Goal: Find specific page/section

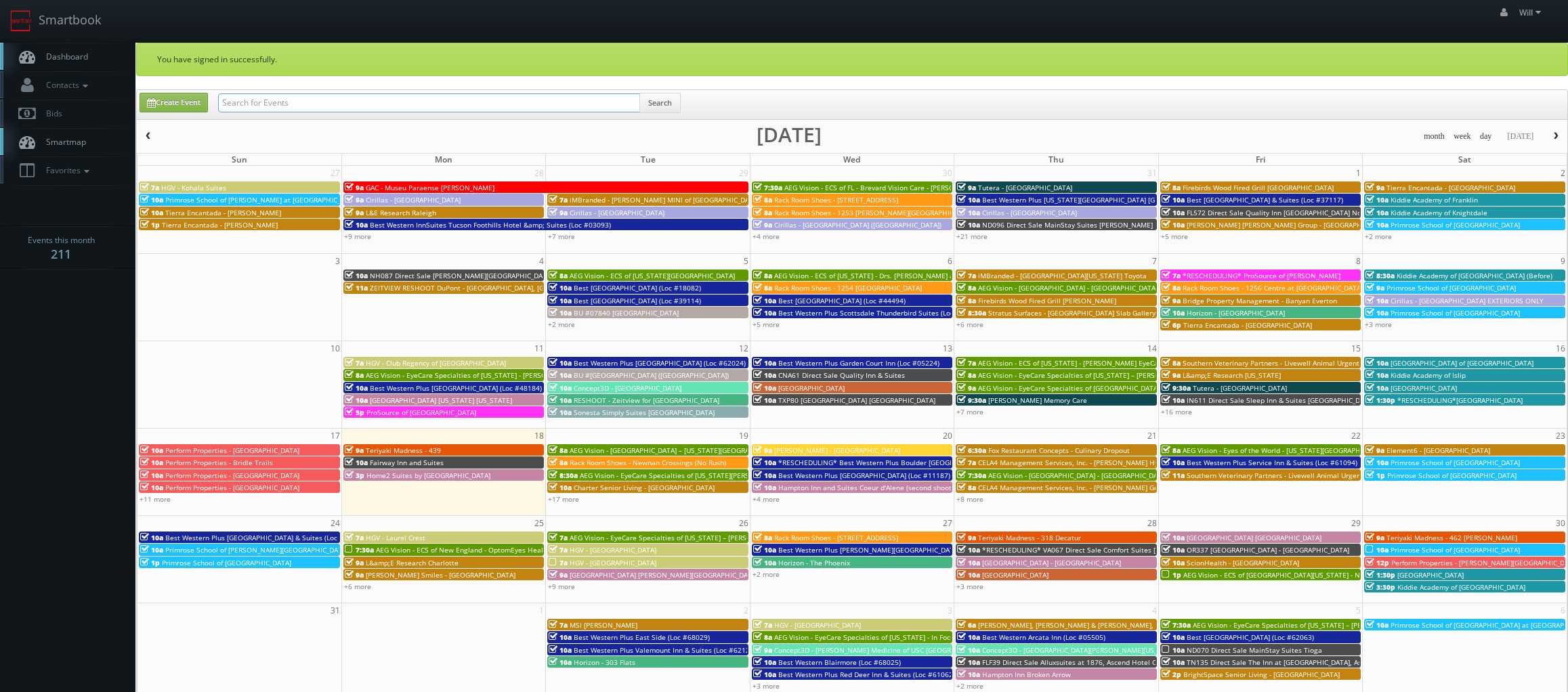
click at [286, 104] on input "text" at bounding box center [429, 102] width 422 height 19
paste input "(07-23-25) CNB29 Direct Sale Comfort Inn & Suites - Exteriors&Drone Only"
drag, startPoint x: 265, startPoint y: 103, endPoint x: -39, endPoint y: 31, distance: 312.4
click at [0, 31] on html "Smartbook Toggle Side Navigation Toggle Top Navigation Will Will Profile Logout…" at bounding box center [784, 487] width 1568 height 974
type input "CNB29 Direct Sale Comfort Inn & Suites - Exteriors&Drone Only"
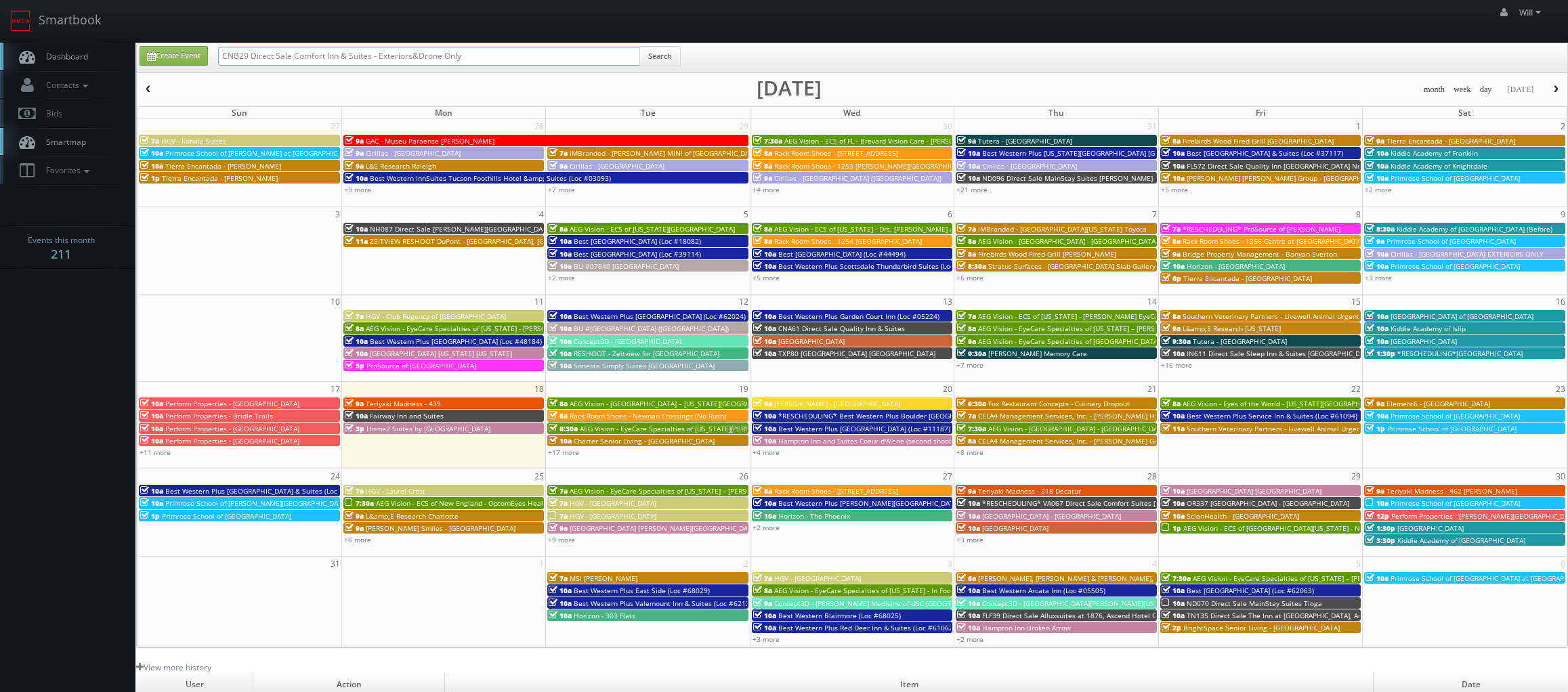
drag, startPoint x: 370, startPoint y: 56, endPoint x: 917, endPoint y: 135, distance: 552.7
click at [820, 120] on div "Create Event CNB29 Direct Sale Comfort Inn & Suites - Exteriors&Drone Only Sear…" at bounding box center [852, 345] width 1432 height 606
type input "CNB29 Direct Sale Comfort Inn & Suites"
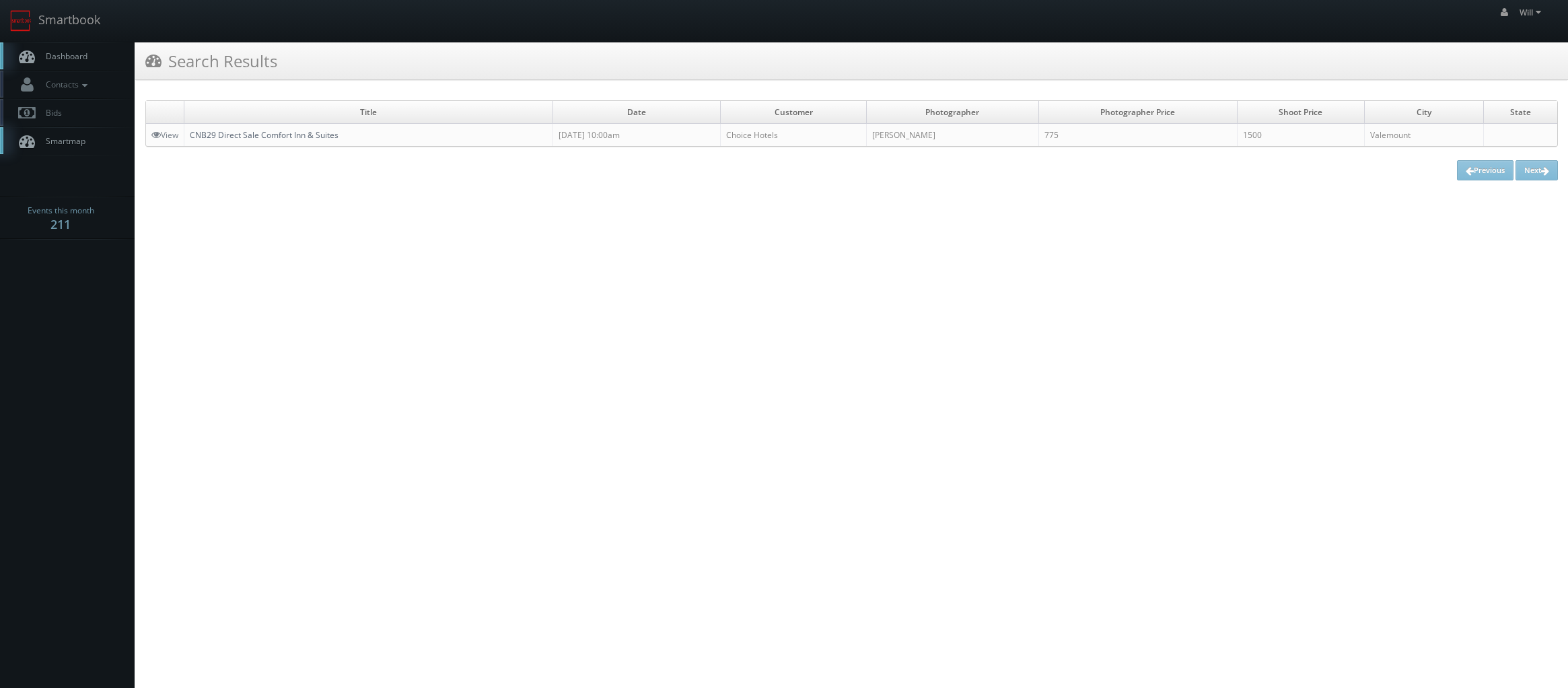
click at [253, 137] on link "CNB29 Direct Sale Comfort Inn & Suites" at bounding box center [263, 135] width 149 height 12
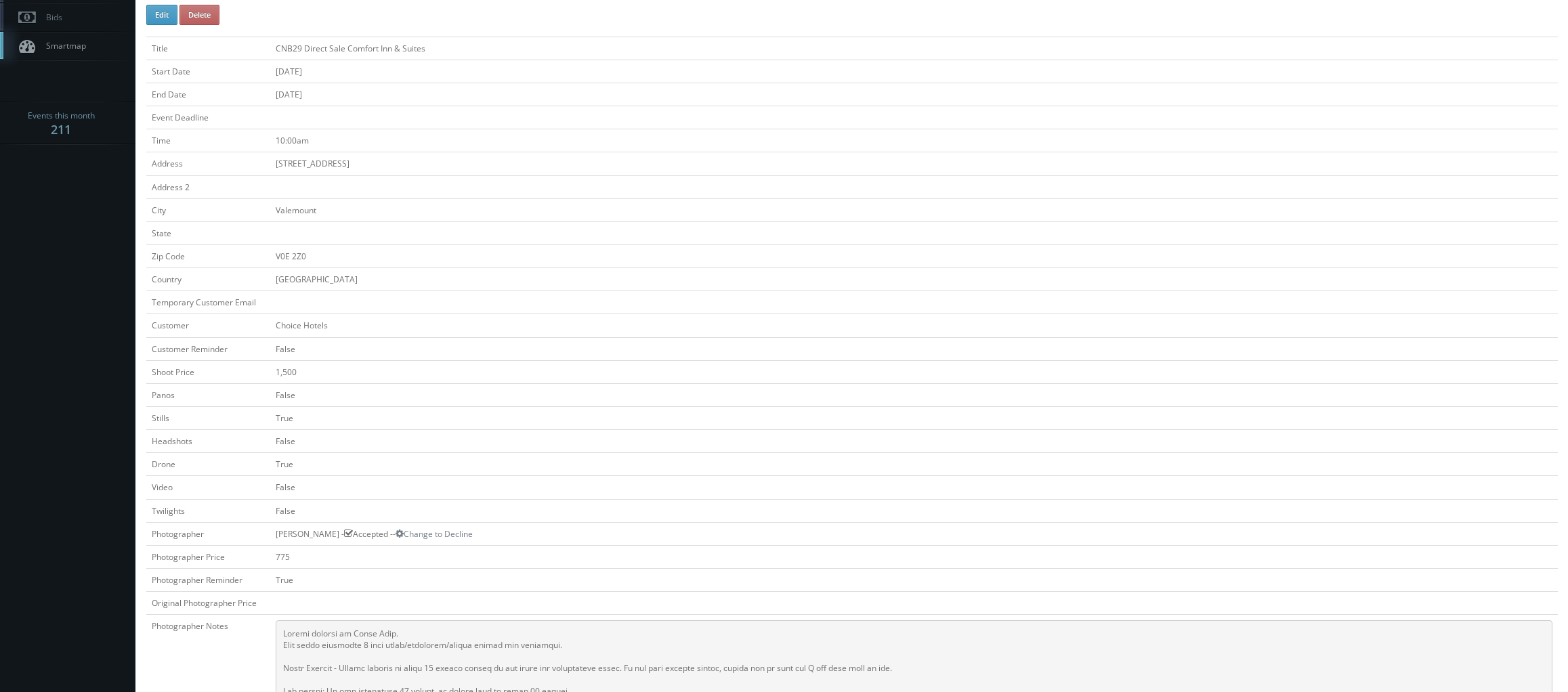
scroll to position [339, 0]
